Goal: Find specific page/section: Find specific page/section

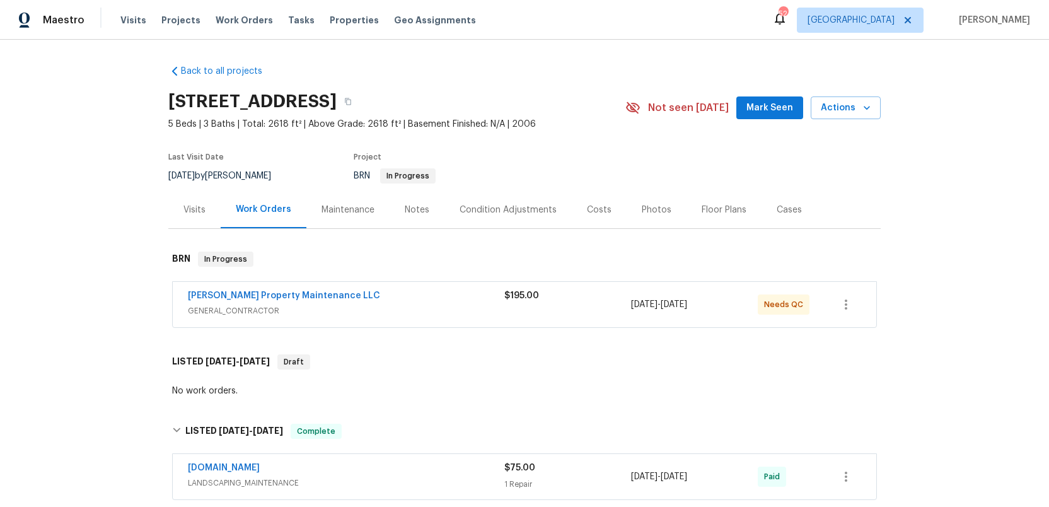
scroll to position [323, 0]
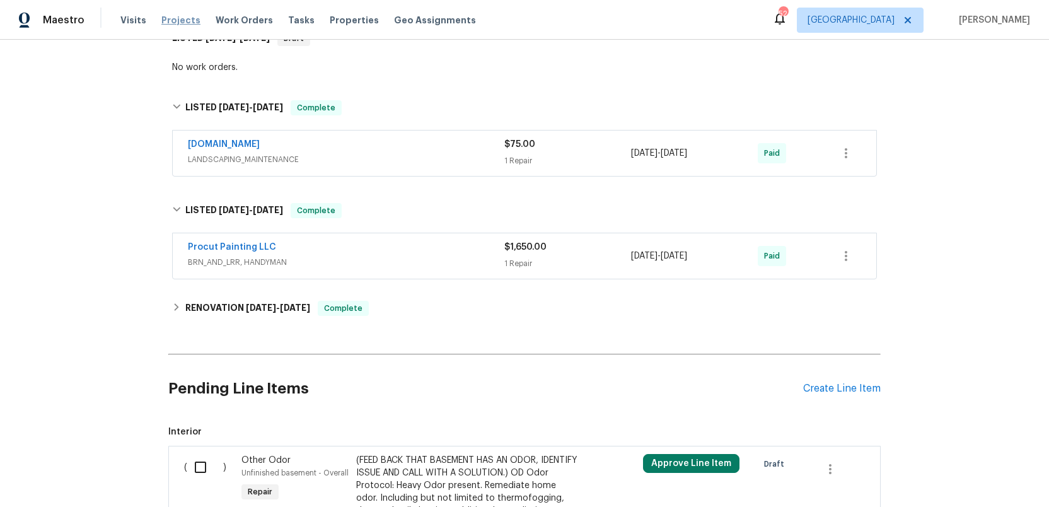
click at [174, 18] on span "Projects" at bounding box center [180, 20] width 39 height 13
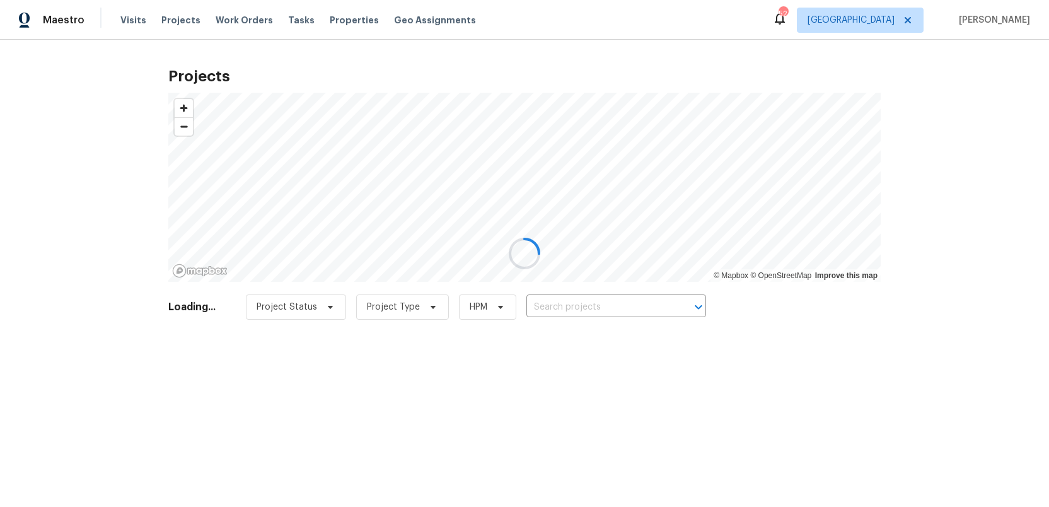
click at [577, 308] on div at bounding box center [524, 253] width 1049 height 507
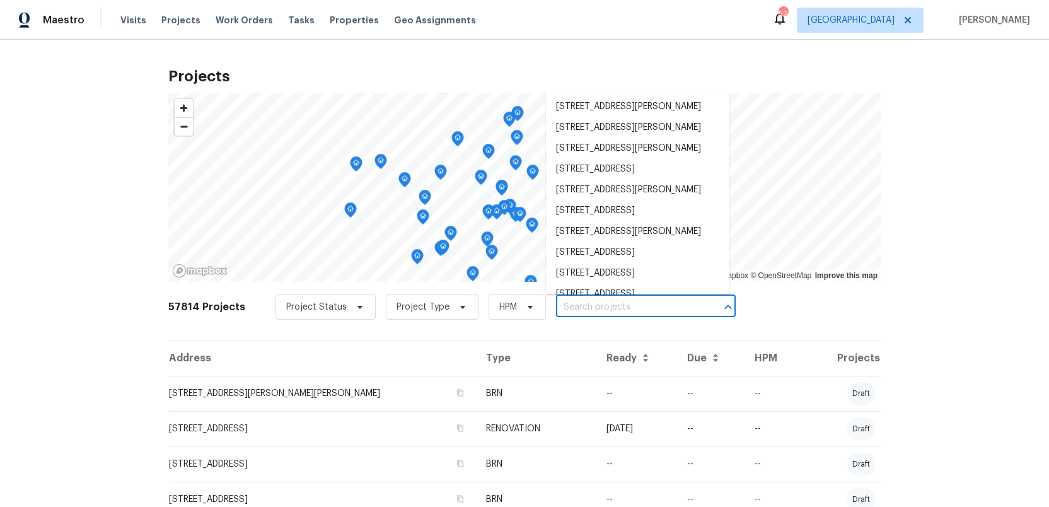
click at [577, 308] on input "text" at bounding box center [628, 308] width 144 height 20
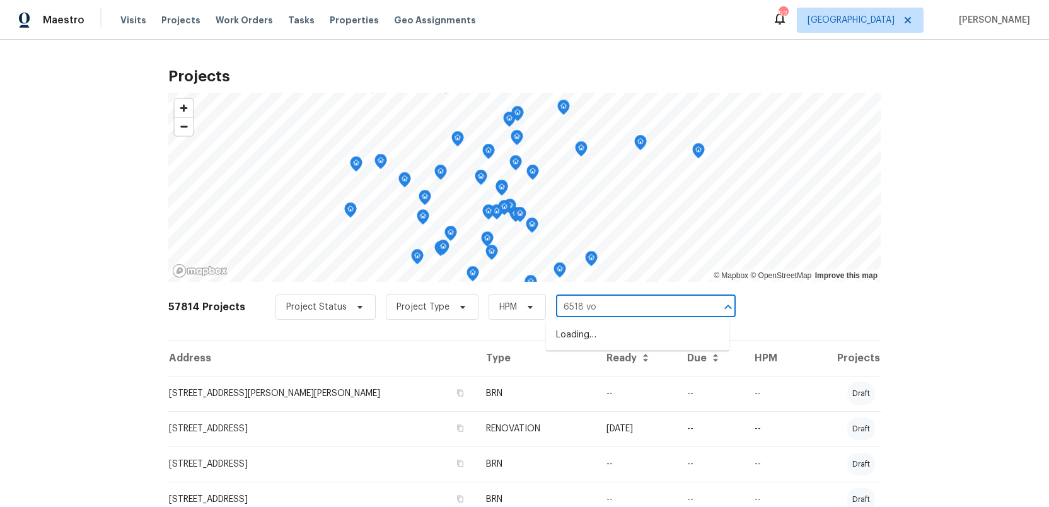
type input "6518 voy"
click at [586, 335] on li "6518 Voyles Dr, Riverdale, GA 30274" at bounding box center [637, 335] width 183 height 21
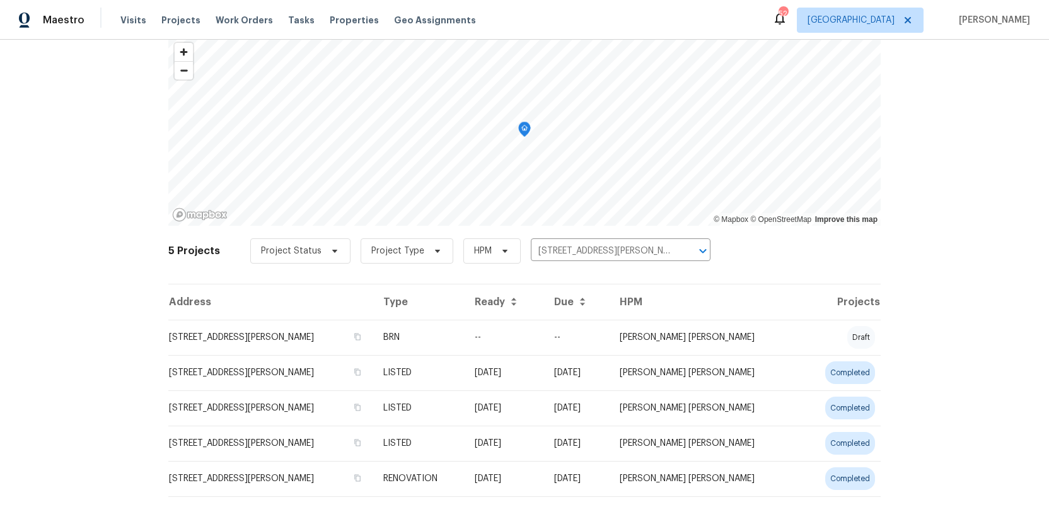
scroll to position [86, 0]
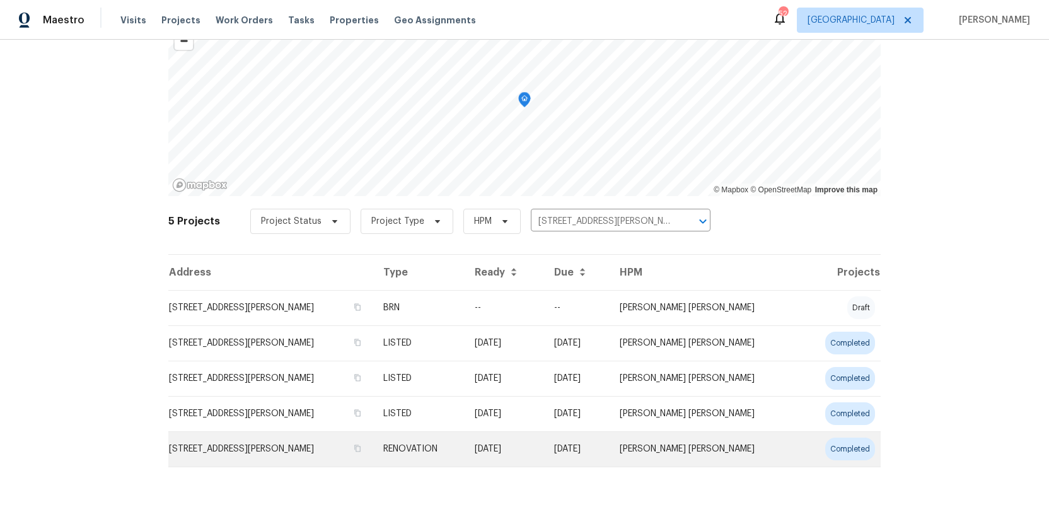
click at [231, 449] on td "6518 Voyles Dr, Riverdale, GA 30274" at bounding box center [270, 448] width 205 height 35
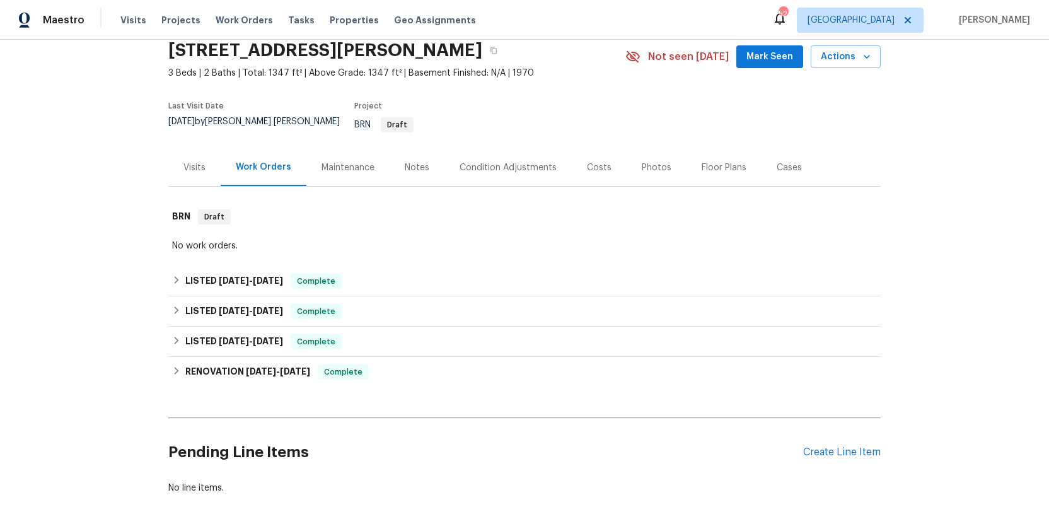
scroll to position [57, 0]
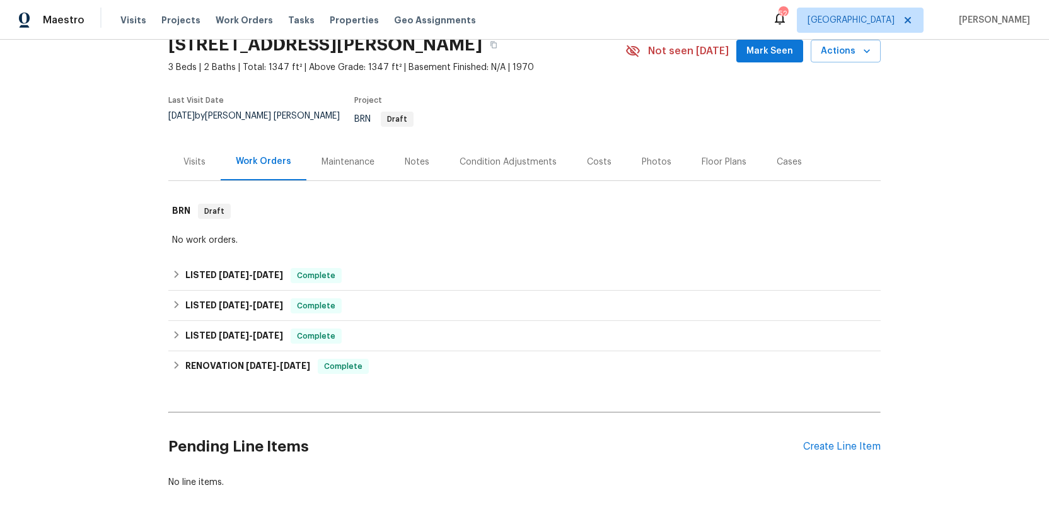
click at [594, 156] on div "Costs" at bounding box center [599, 162] width 25 height 13
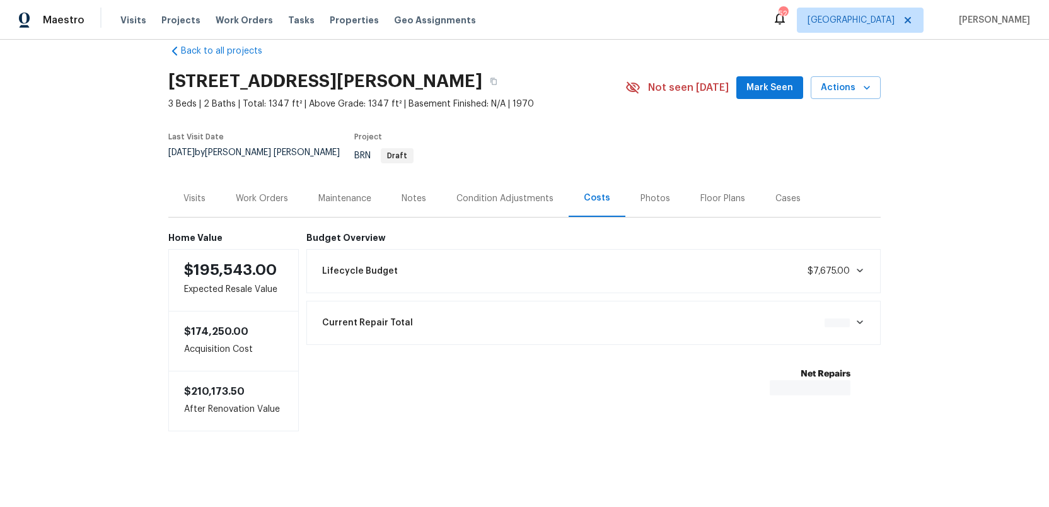
scroll to position [12, 0]
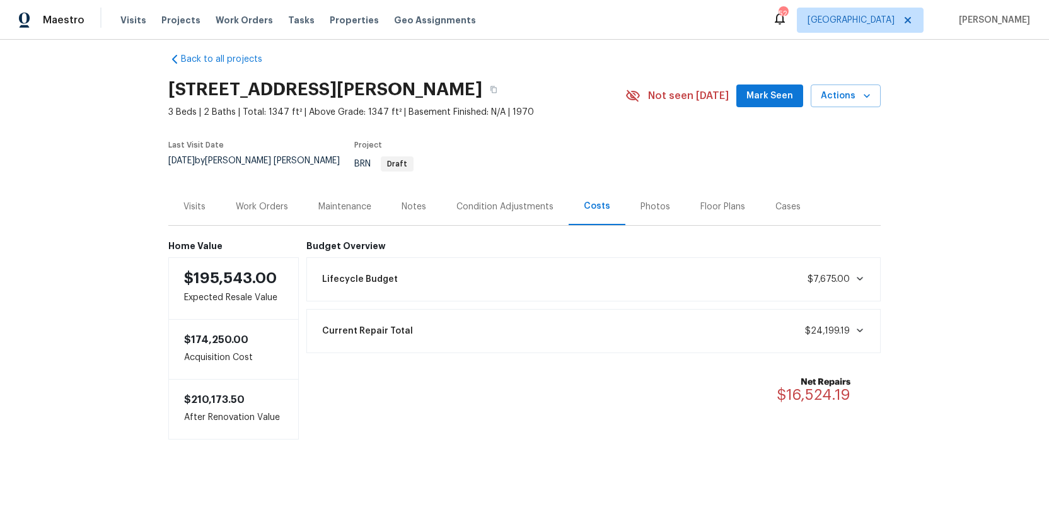
click at [254, 200] on div "Work Orders" at bounding box center [262, 206] width 52 height 13
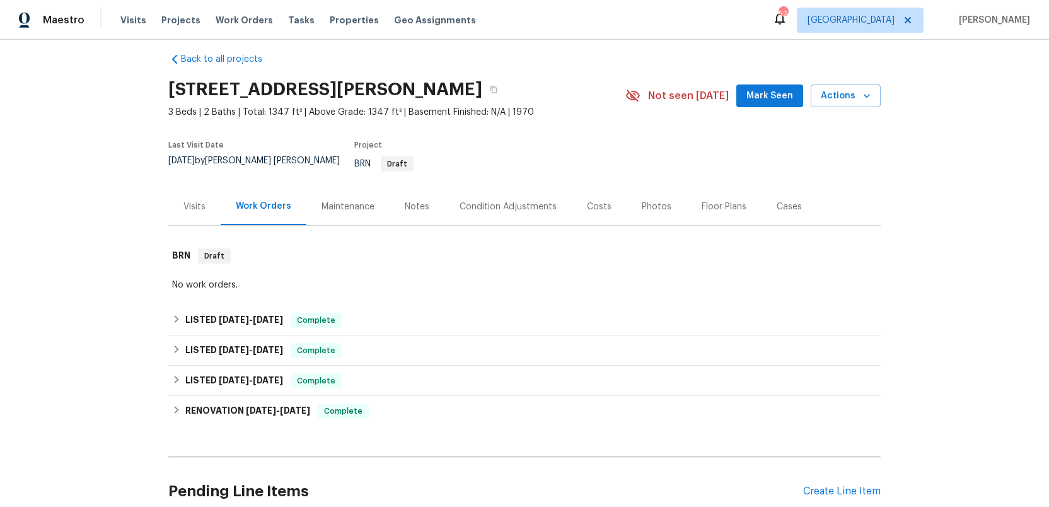
scroll to position [57, 0]
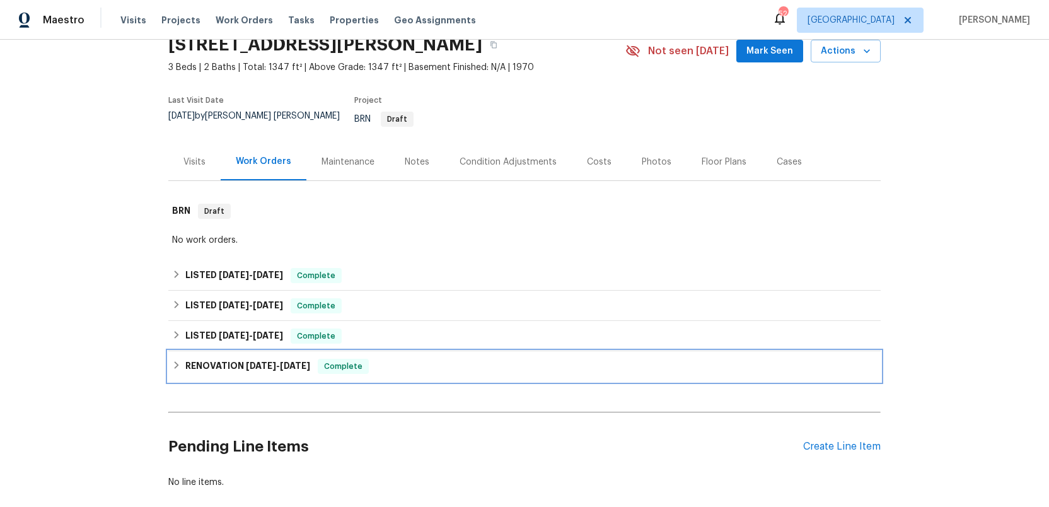
click at [207, 359] on h6 "RENOVATION 1/30/25 - 2/10/25" at bounding box center [247, 366] width 125 height 15
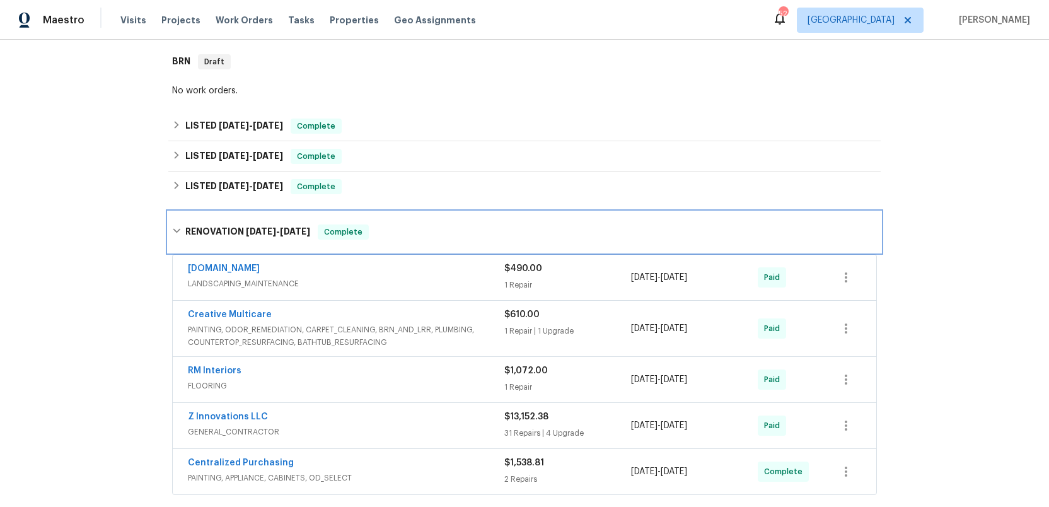
scroll to position [196, 0]
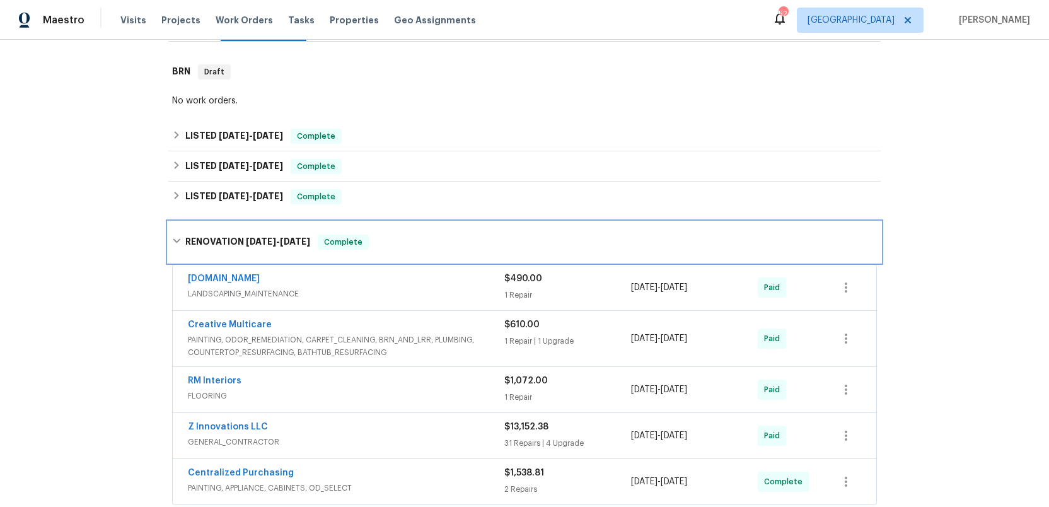
click at [201, 235] on h6 "RENOVATION 1/30/25 - 2/10/25" at bounding box center [247, 242] width 125 height 15
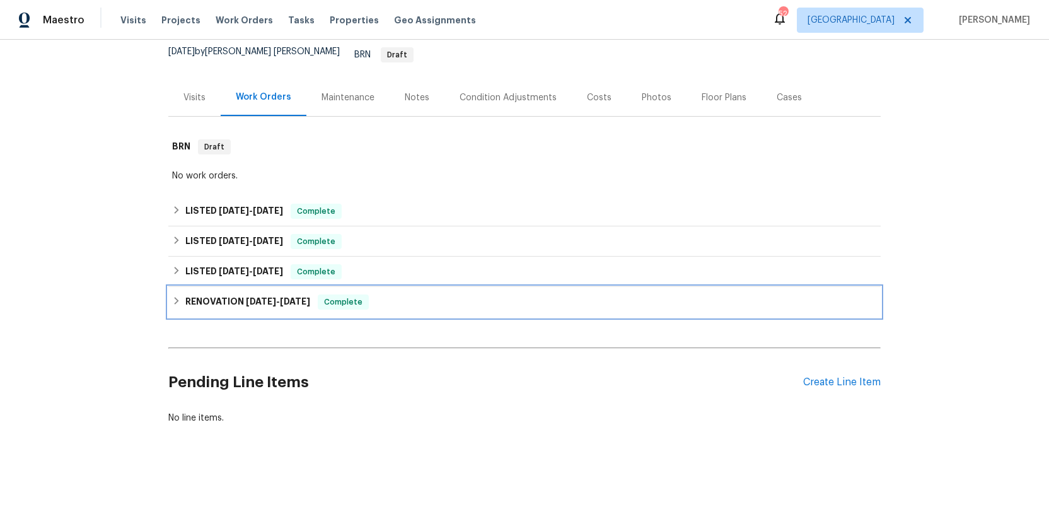
scroll to position [115, 0]
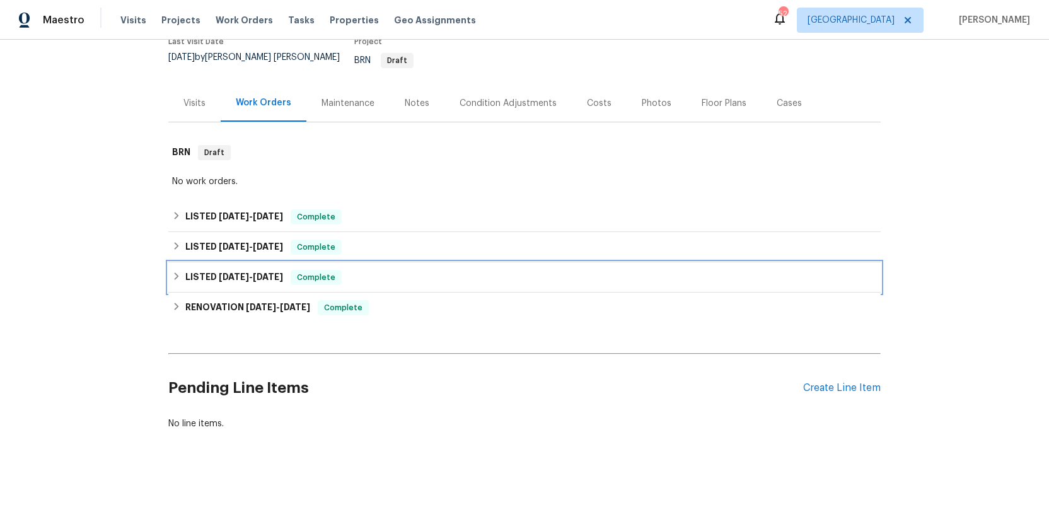
click at [207, 270] on h6 "LISTED 2/19/25 - 2/20/25" at bounding box center [234, 277] width 98 height 15
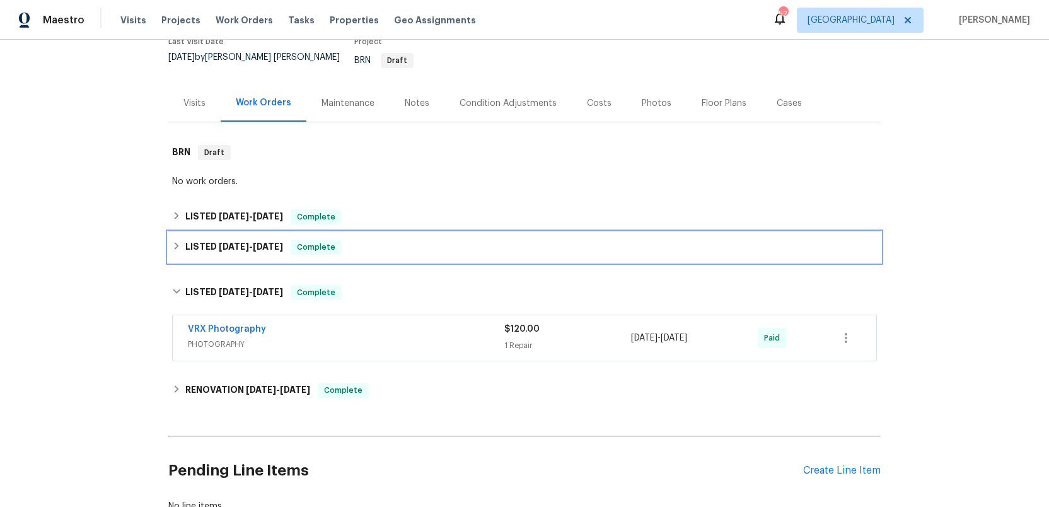
click at [213, 240] on h6 "LISTED 4/22/25 - 4/25/25" at bounding box center [234, 247] width 98 height 15
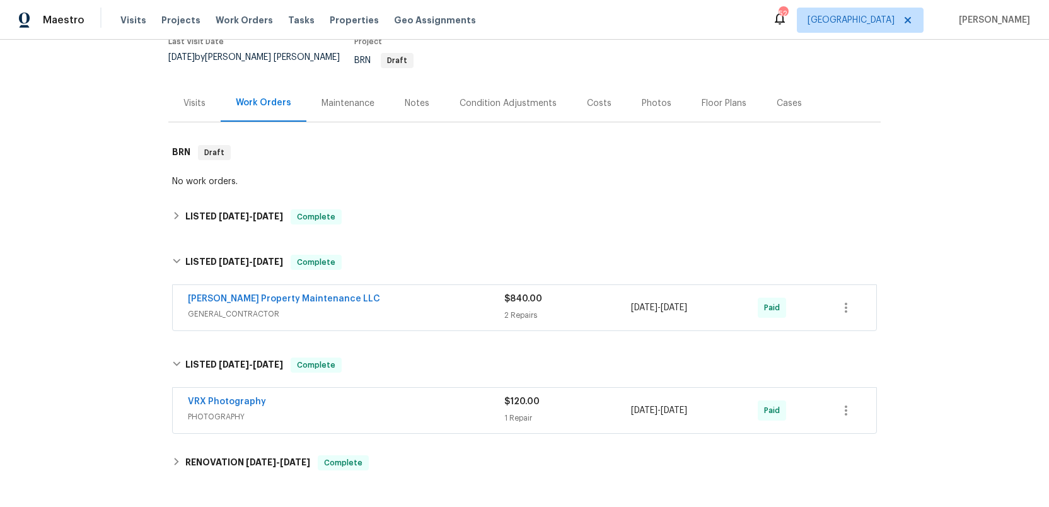
click at [379, 308] on span "GENERAL_CONTRACTOR" at bounding box center [346, 314] width 316 height 13
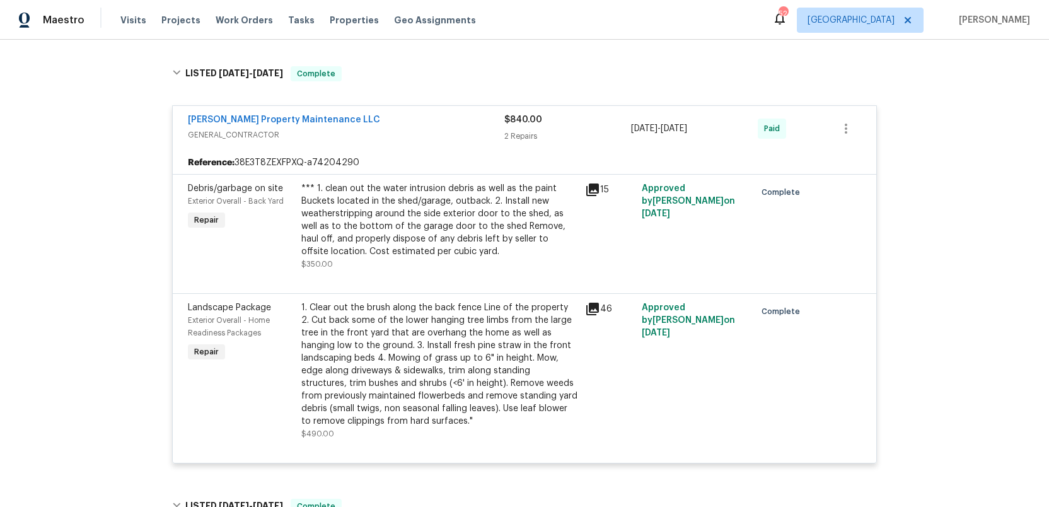
scroll to position [305, 0]
